Goal: Check status: Check status

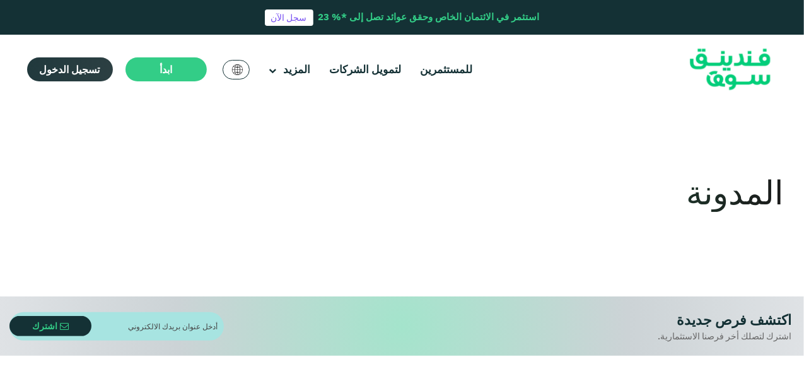
click at [71, 69] on span "تسجيل الدخول" at bounding box center [70, 69] width 61 height 13
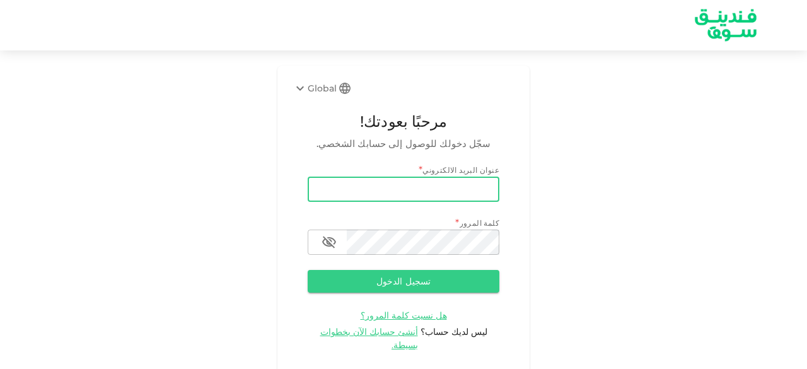
click at [361, 190] on input "email" at bounding box center [404, 189] width 192 height 25
type input "salemalkalbani2@gmail.com"
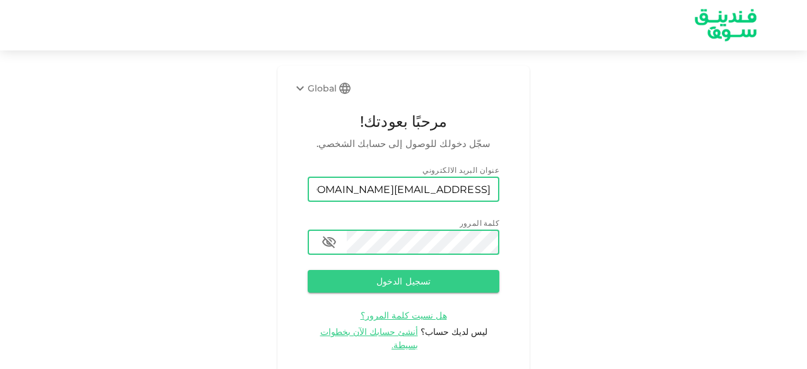
click at [308, 270] on button "تسجيل الدخول" at bounding box center [404, 281] width 192 height 23
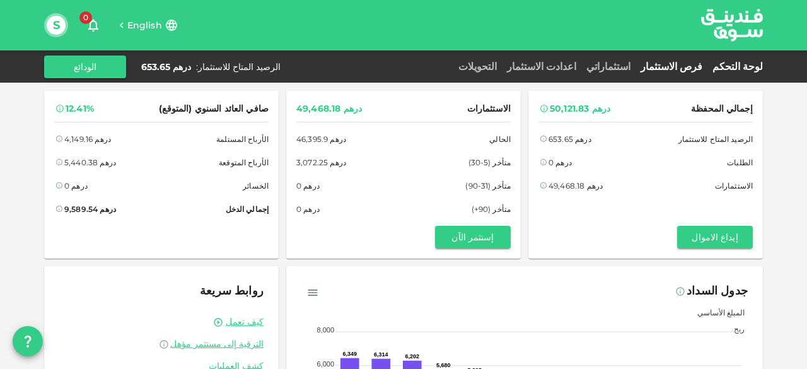
click at [697, 66] on link "فرص الاستثمار" at bounding box center [671, 67] width 72 height 12
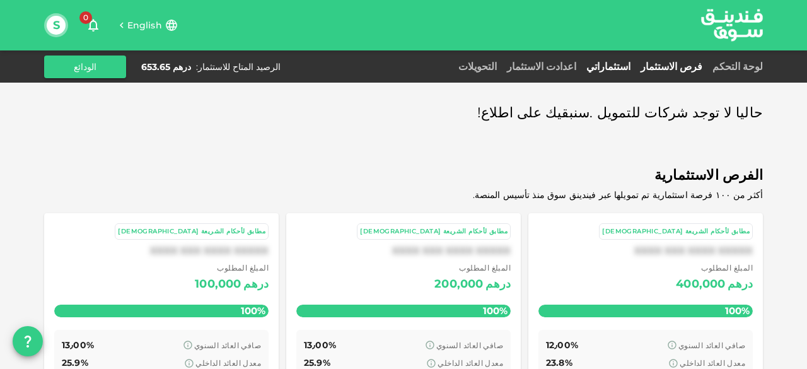
click at [630, 64] on link "استثماراتي" at bounding box center [608, 67] width 54 height 12
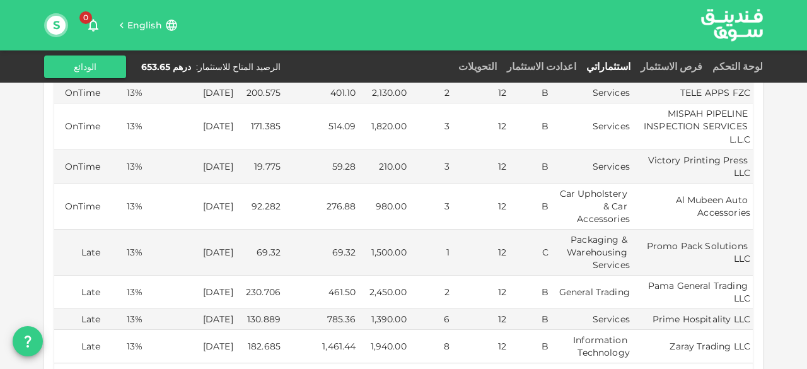
scroll to position [315, 0]
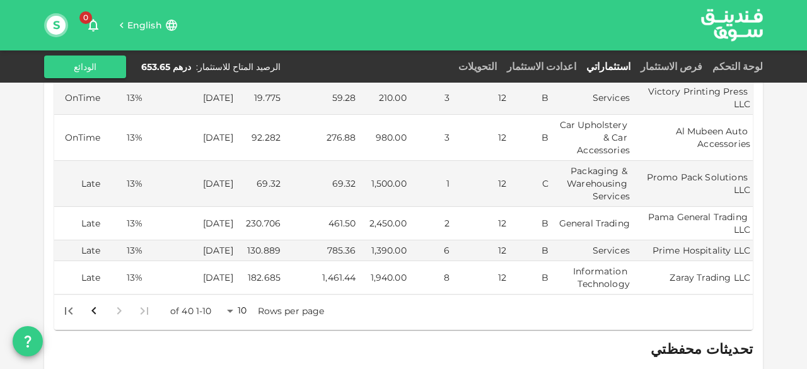
click at [234, 281] on body "English 0 S لوحة التحكم فرص الاستثمار استثماراتي اعدادت الاستثمار التحويلات الر…" at bounding box center [403, 184] width 807 height 369
click at [248, 326] on li "50" at bounding box center [243, 324] width 38 height 23
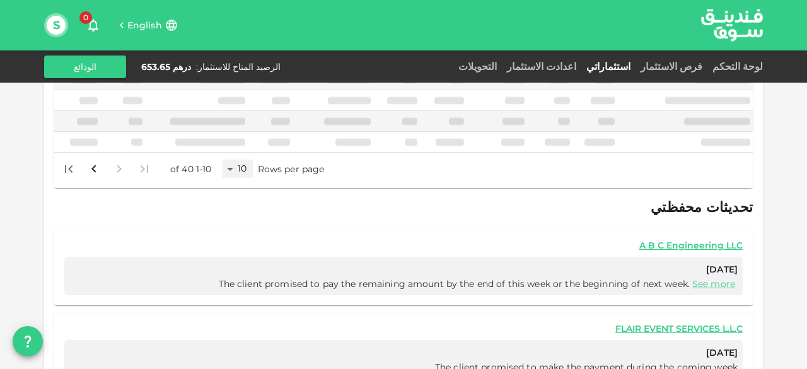
scroll to position [299, 0]
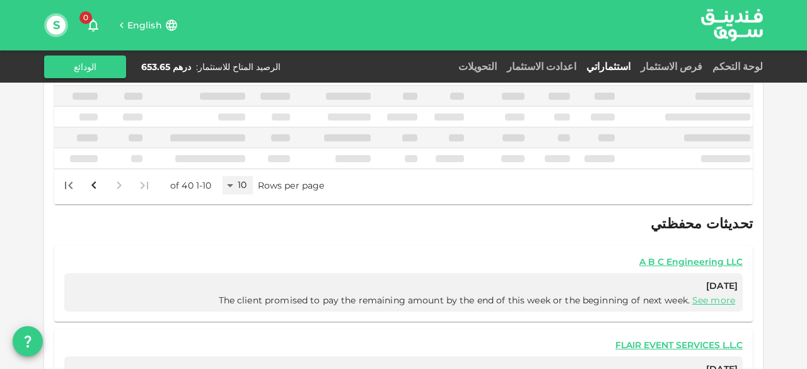
type input "50"
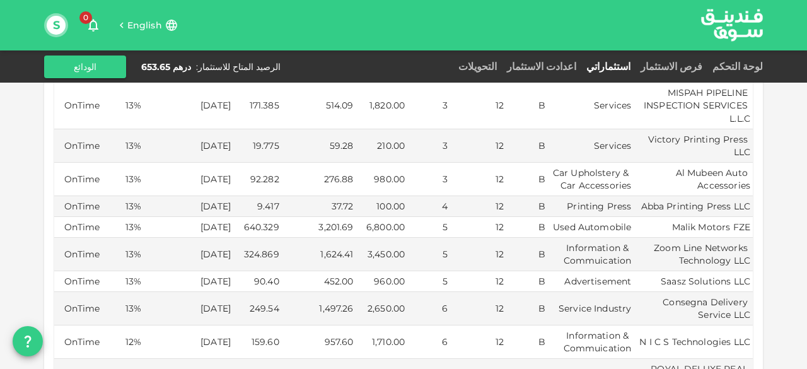
scroll to position [189, 0]
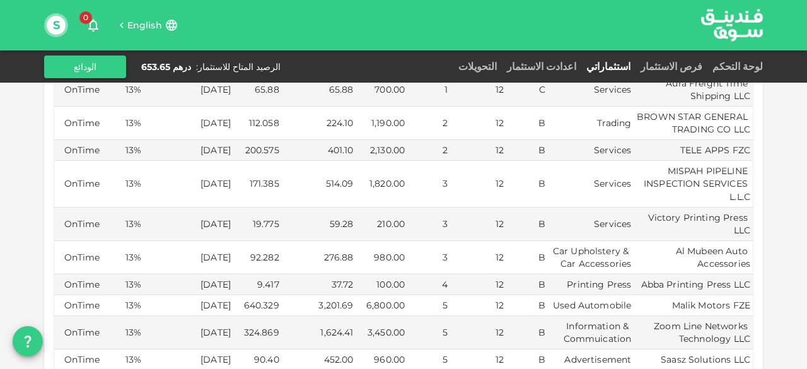
click at [148, 22] on span "English" at bounding box center [144, 25] width 35 height 11
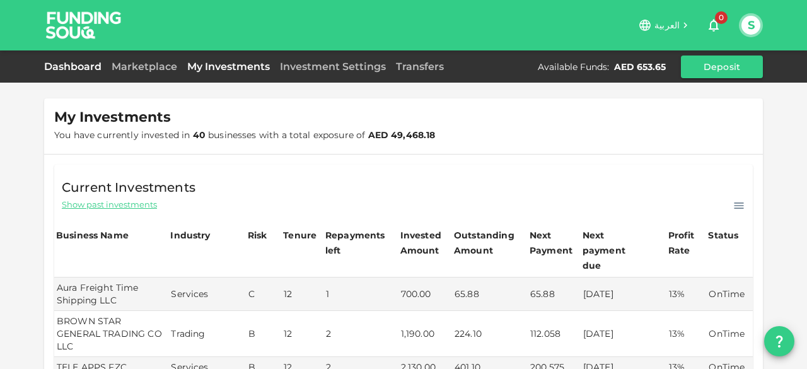
click at [93, 66] on link "Dashboard" at bounding box center [75, 67] width 62 height 12
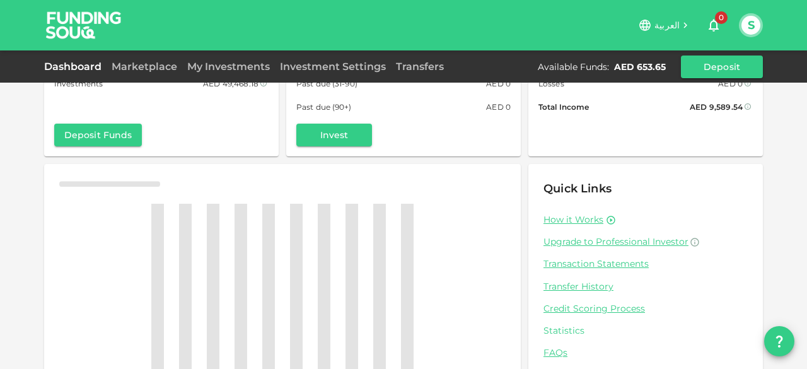
scroll to position [136, 0]
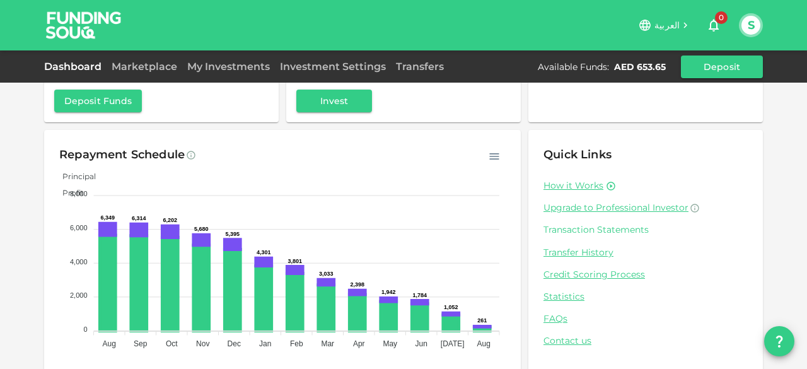
click at [599, 228] on link "Transaction Statements" at bounding box center [645, 230] width 204 height 12
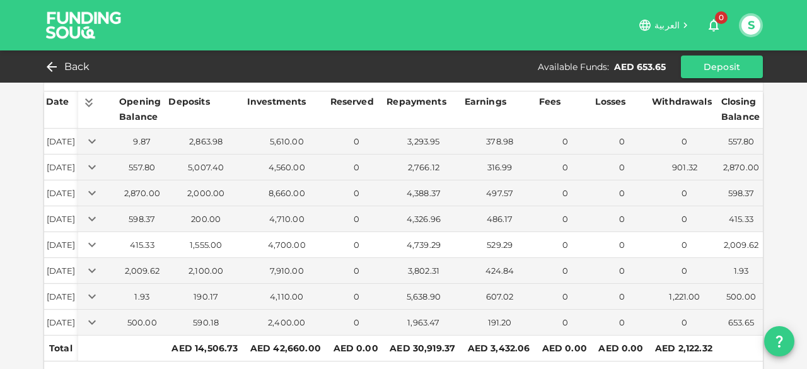
scroll to position [76, 0]
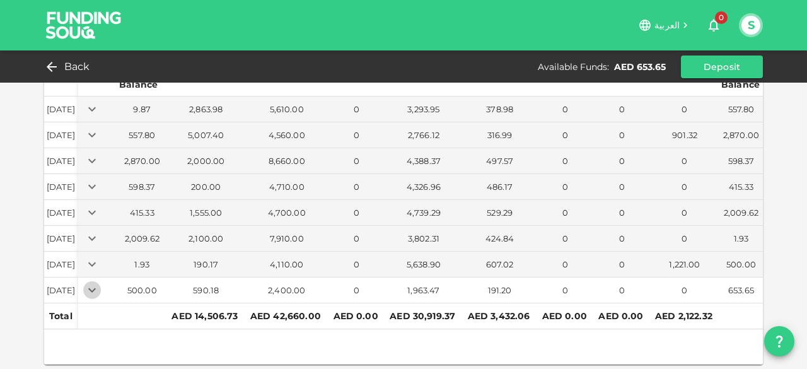
click at [100, 287] on icon "Expand" at bounding box center [91, 289] width 15 height 15
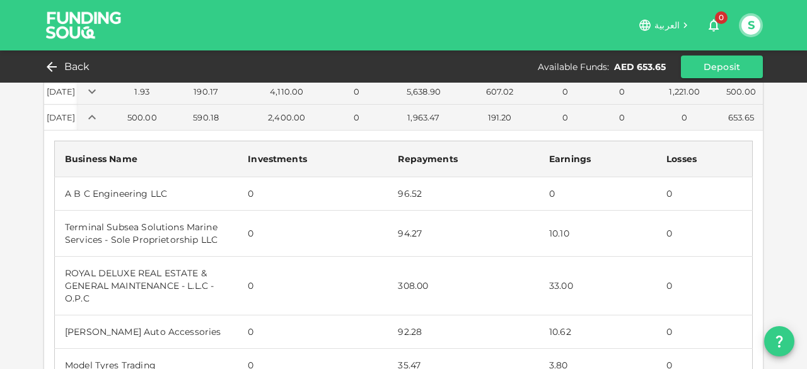
scroll to position [122, 0]
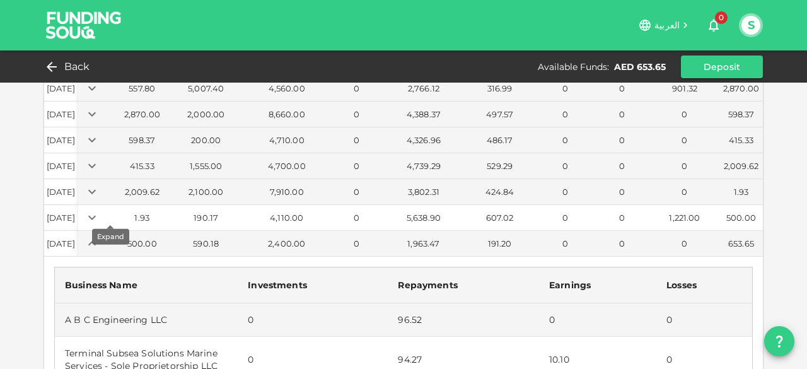
click at [100, 214] on icon "Expand" at bounding box center [91, 217] width 15 height 15
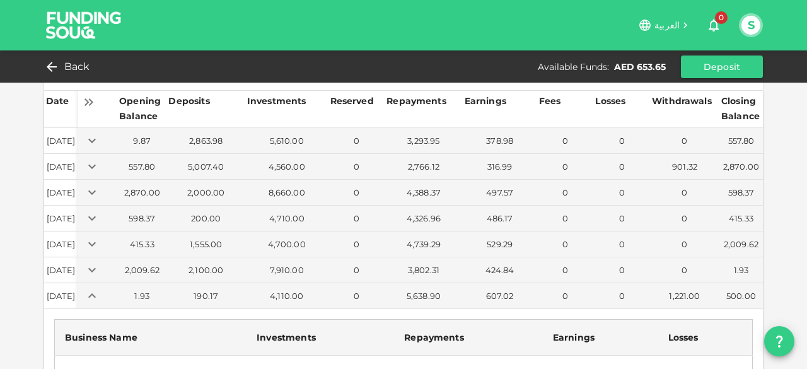
scroll to position [0, 0]
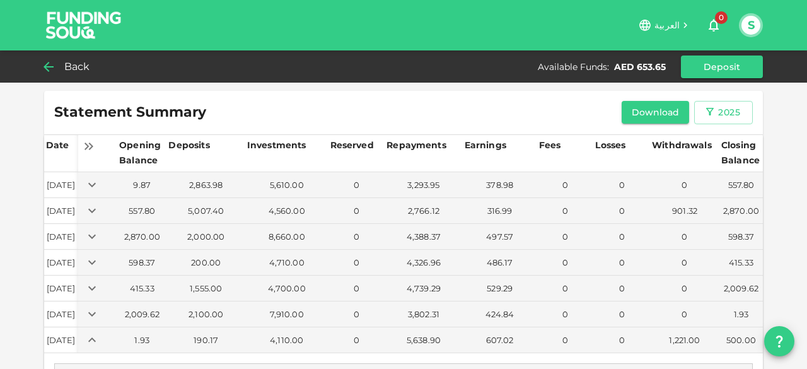
click at [56, 66] on div "Back" at bounding box center [69, 67] width 51 height 18
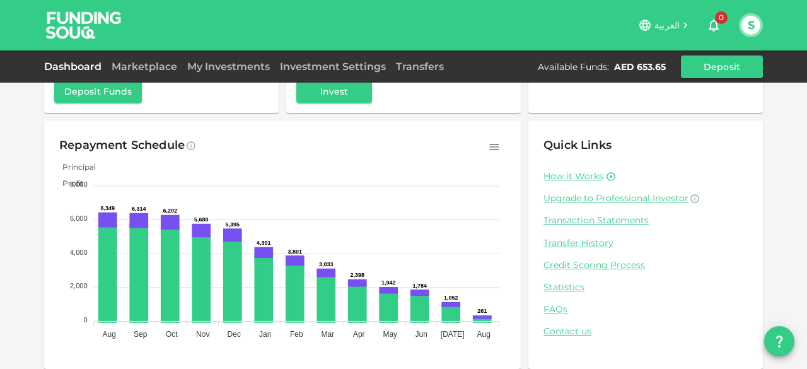
scroll to position [153, 0]
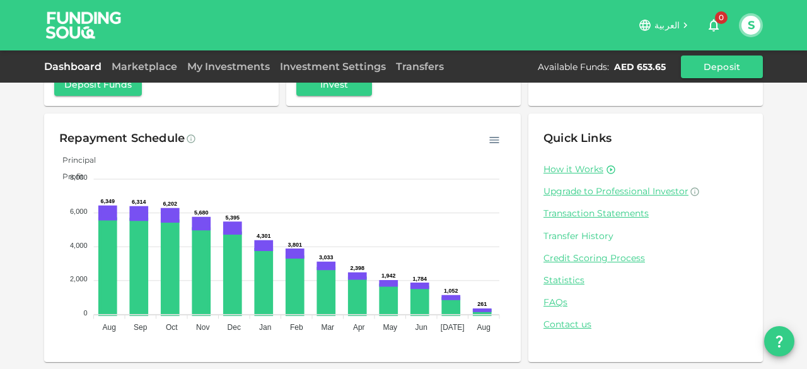
click at [579, 233] on link "Transfer History" at bounding box center [645, 236] width 204 height 12
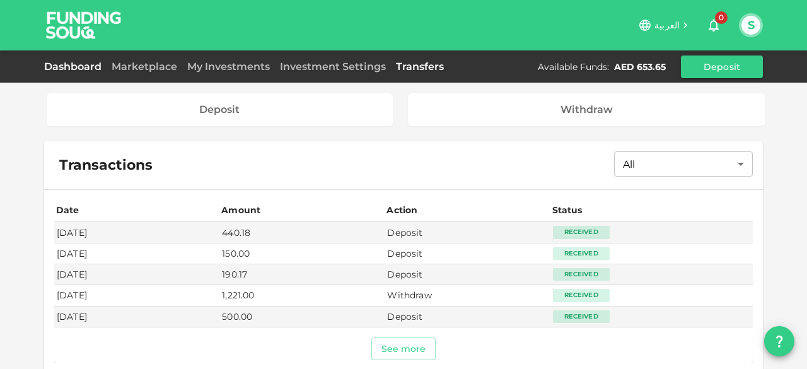
click at [57, 64] on link "Dashboard" at bounding box center [75, 67] width 62 height 12
